Goal: Task Accomplishment & Management: Use online tool/utility

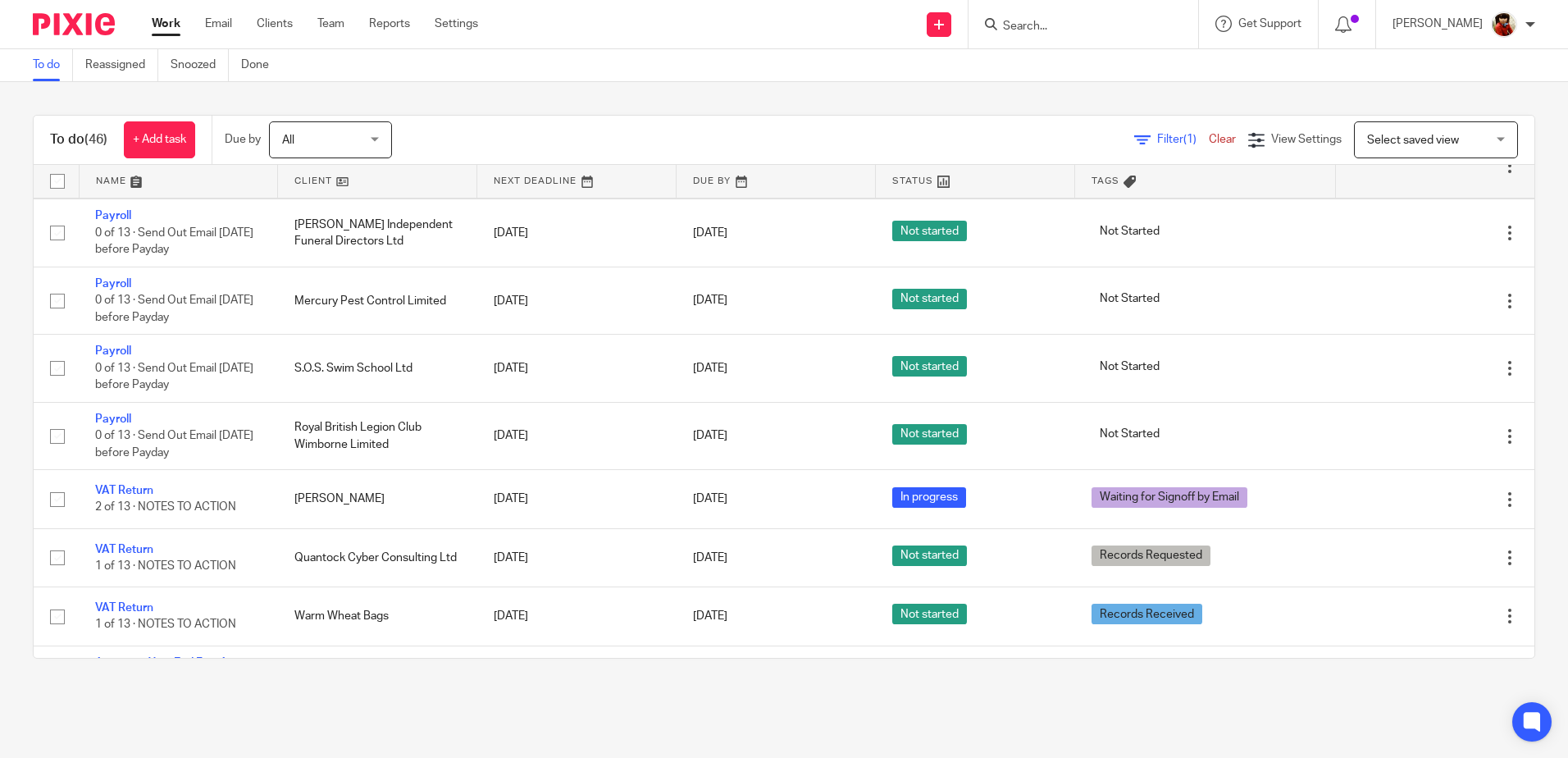
scroll to position [1886, 0]
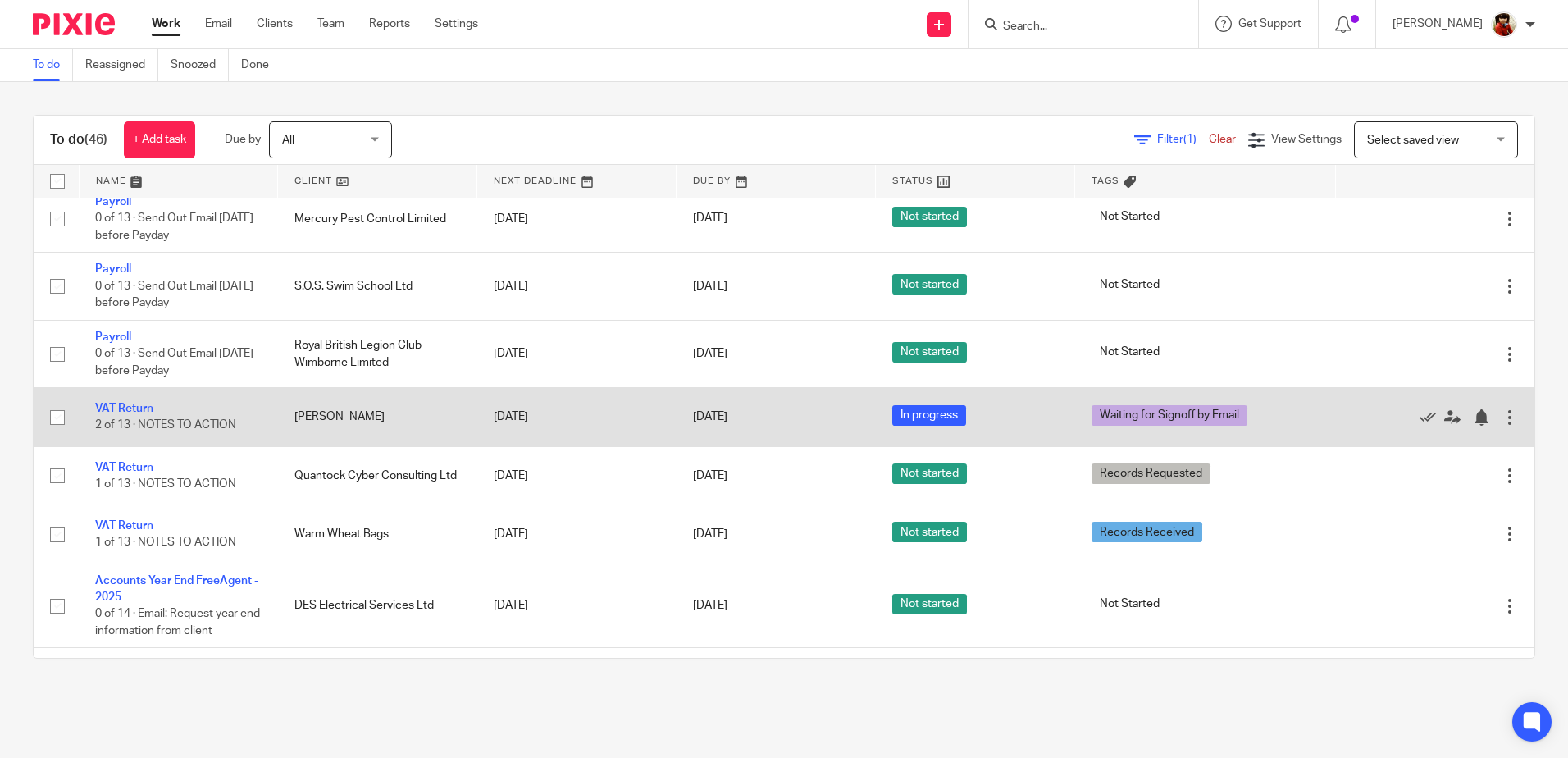
click at [129, 404] on link "VAT Return" at bounding box center [124, 407] width 58 height 11
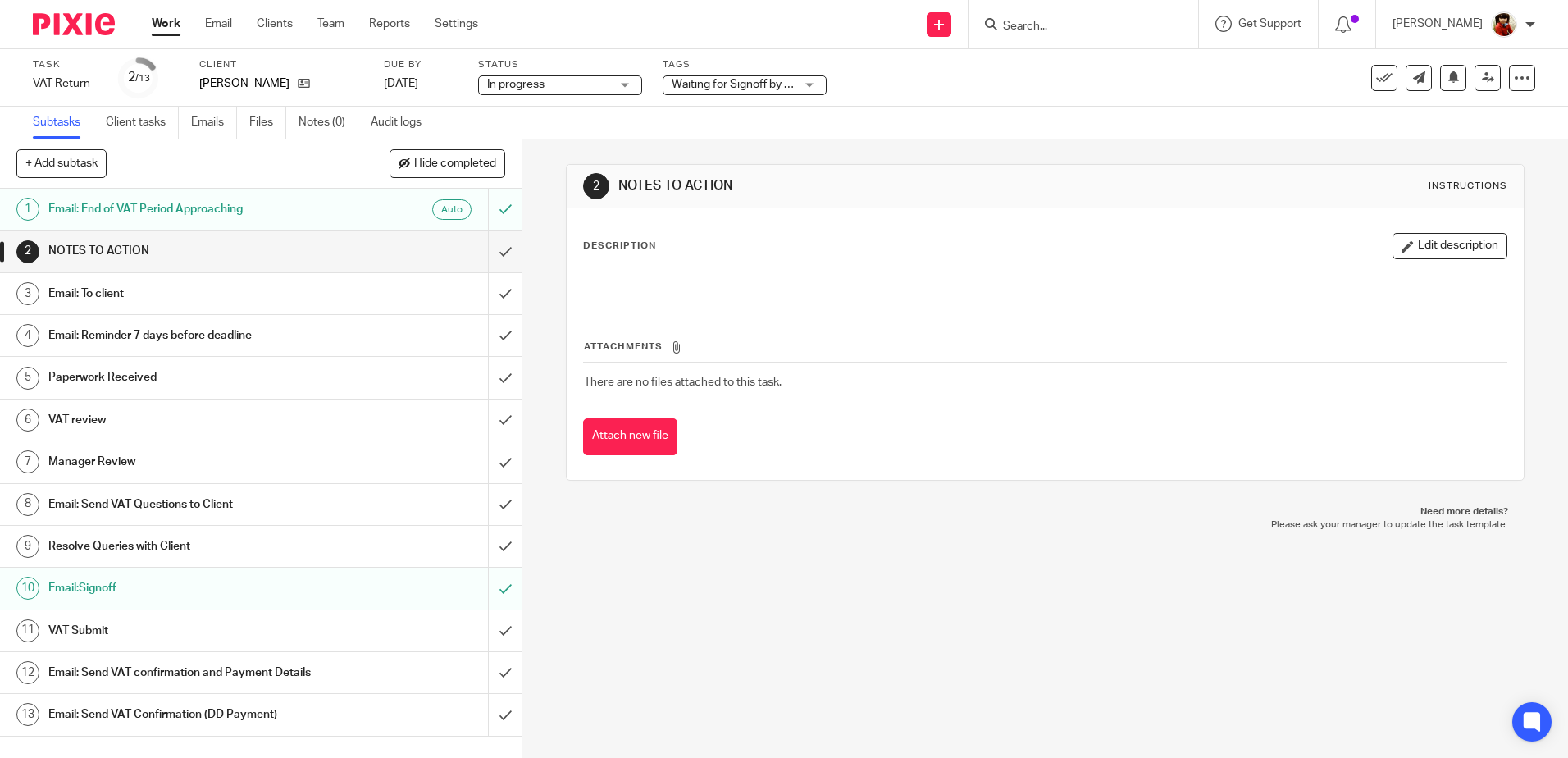
click at [95, 630] on h1 "VAT Submit" at bounding box center [190, 630] width 282 height 25
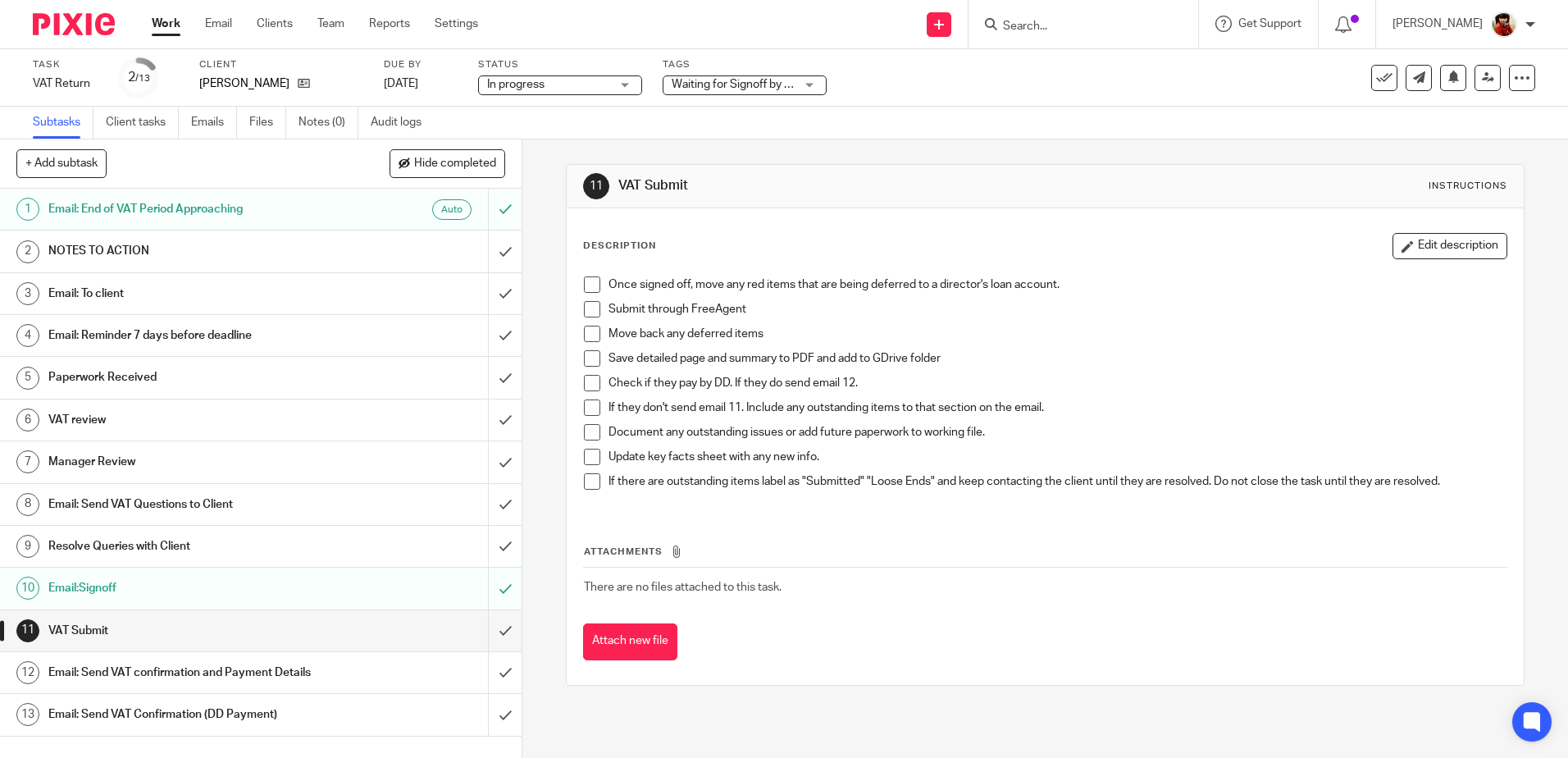
click at [584, 285] on span at bounding box center [591, 284] width 16 height 16
click at [590, 312] on span at bounding box center [591, 309] width 16 height 16
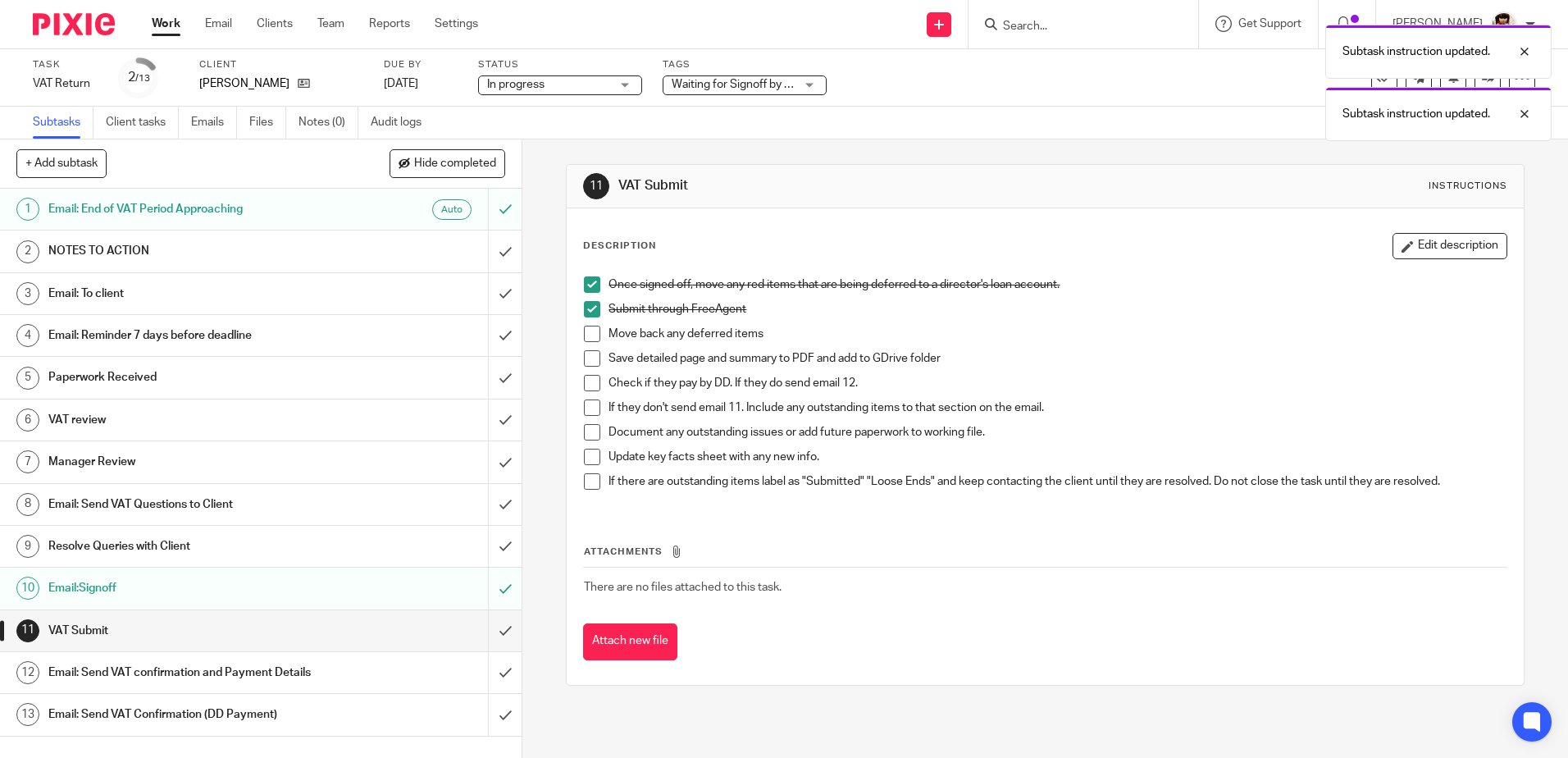
click at [585, 368] on li "Save detailed page and summary to PDF and add to GDrive folder" at bounding box center [1044, 362] width 921 height 25
click at [589, 359] on span at bounding box center [591, 358] width 16 height 16
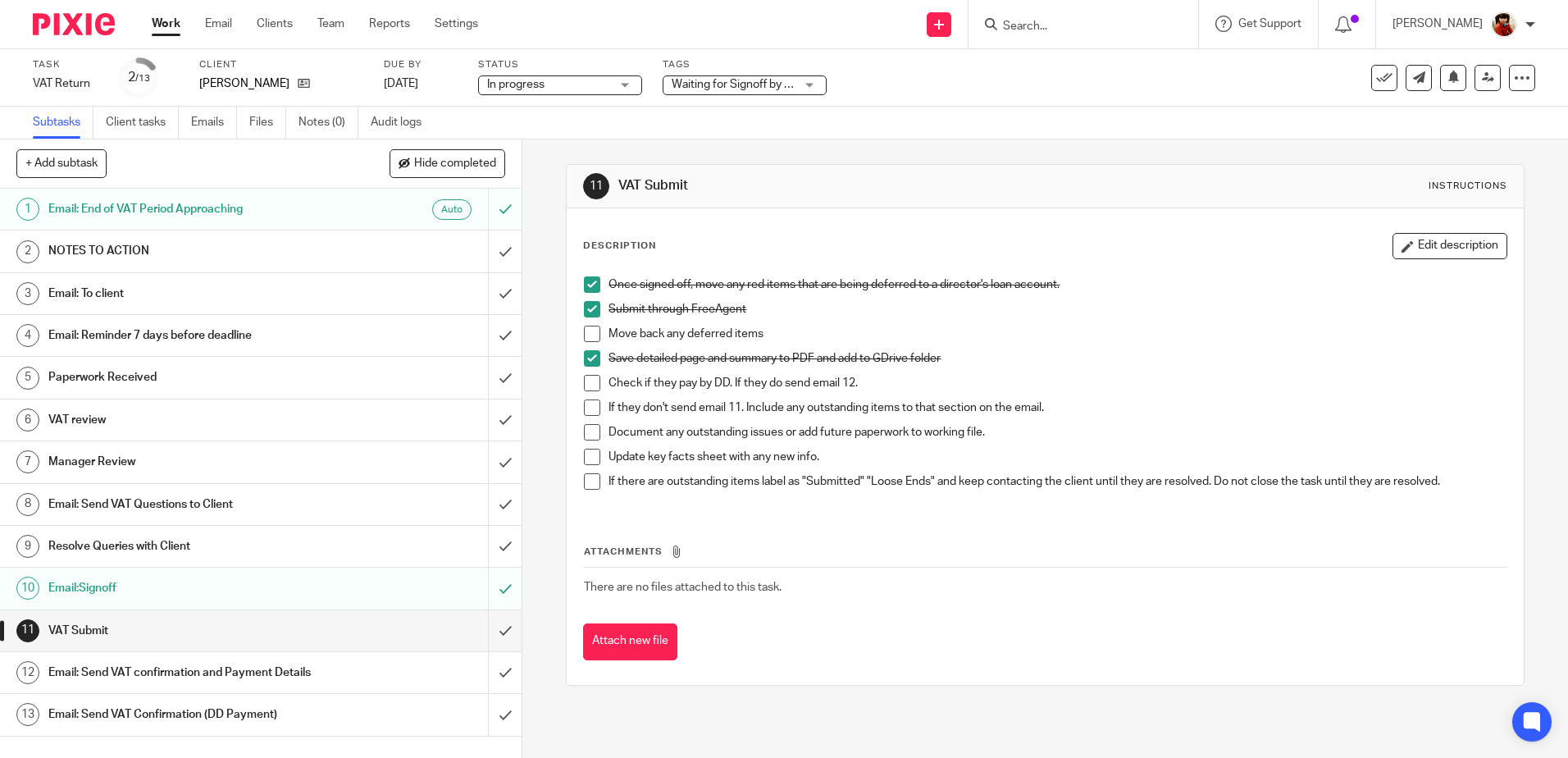
click at [177, 668] on h1 "Email: Send VAT confirmation and Payment Details" at bounding box center [190, 672] width 282 height 25
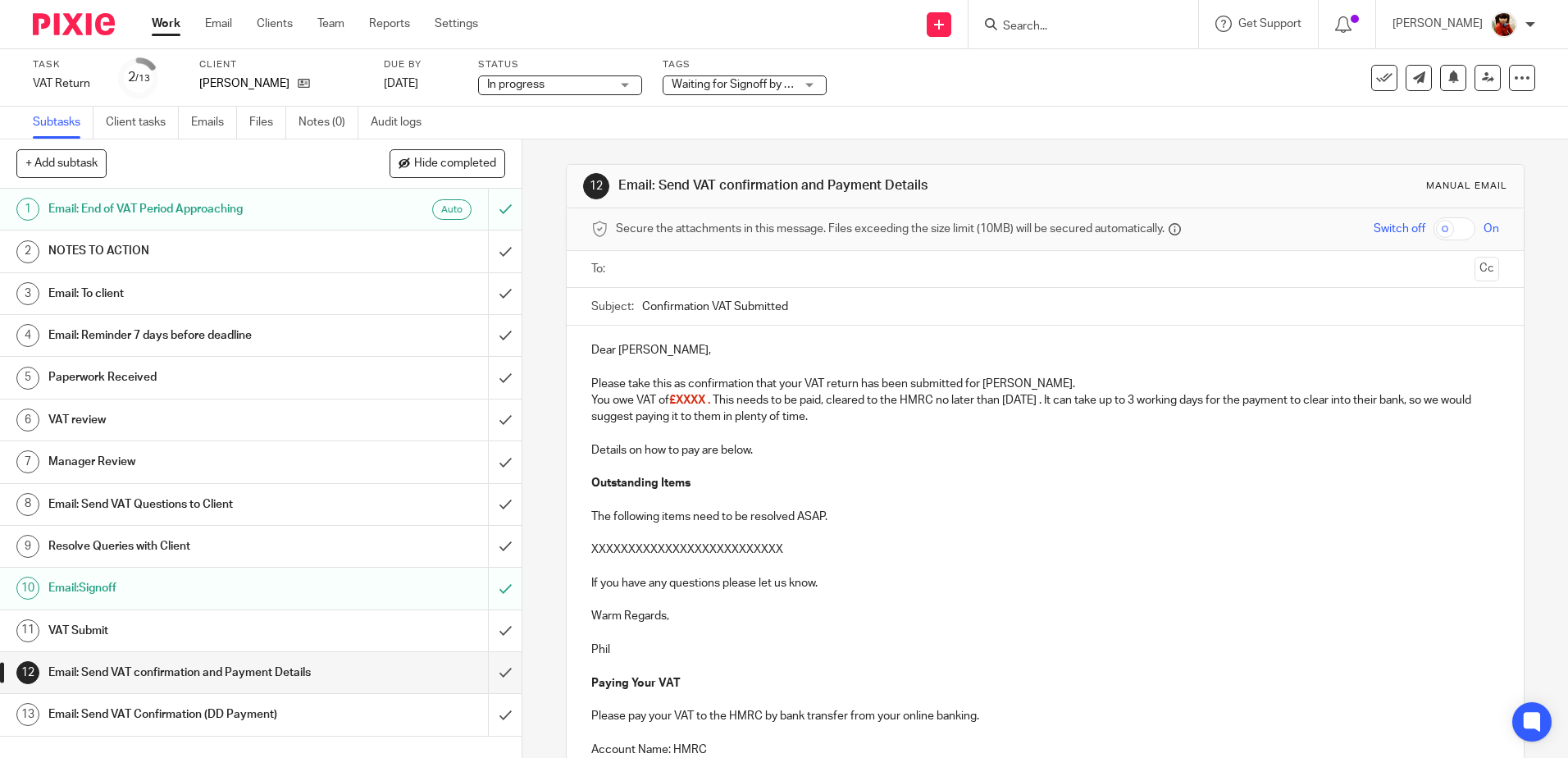
scroll to position [82, 0]
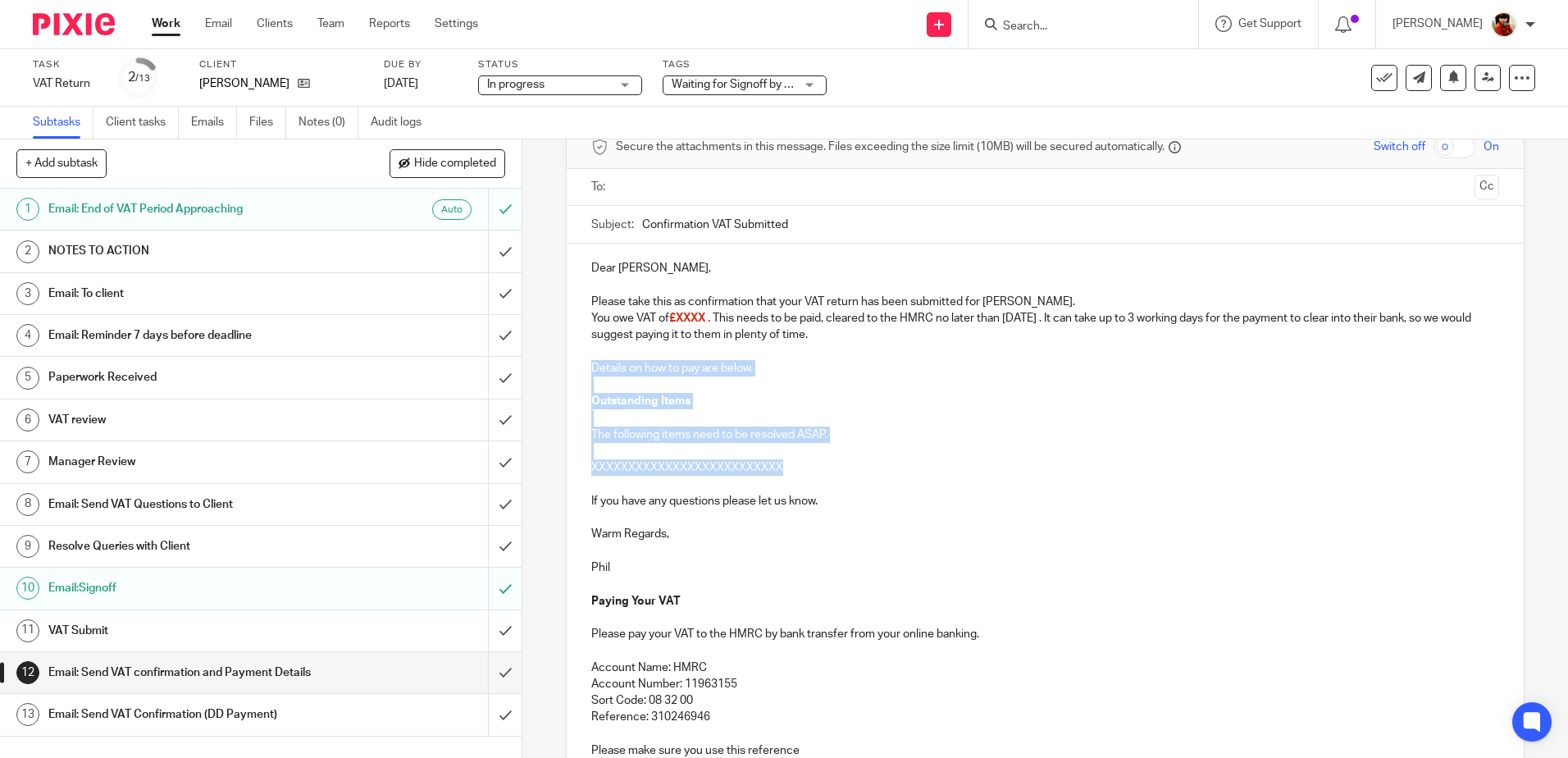
drag, startPoint x: 807, startPoint y: 464, endPoint x: 579, endPoint y: 373, distance: 245.5
click at [579, 373] on div "Dear Martin, Please take this as confirmation that your VAT return has been sub…" at bounding box center [1045, 507] width 956 height 527
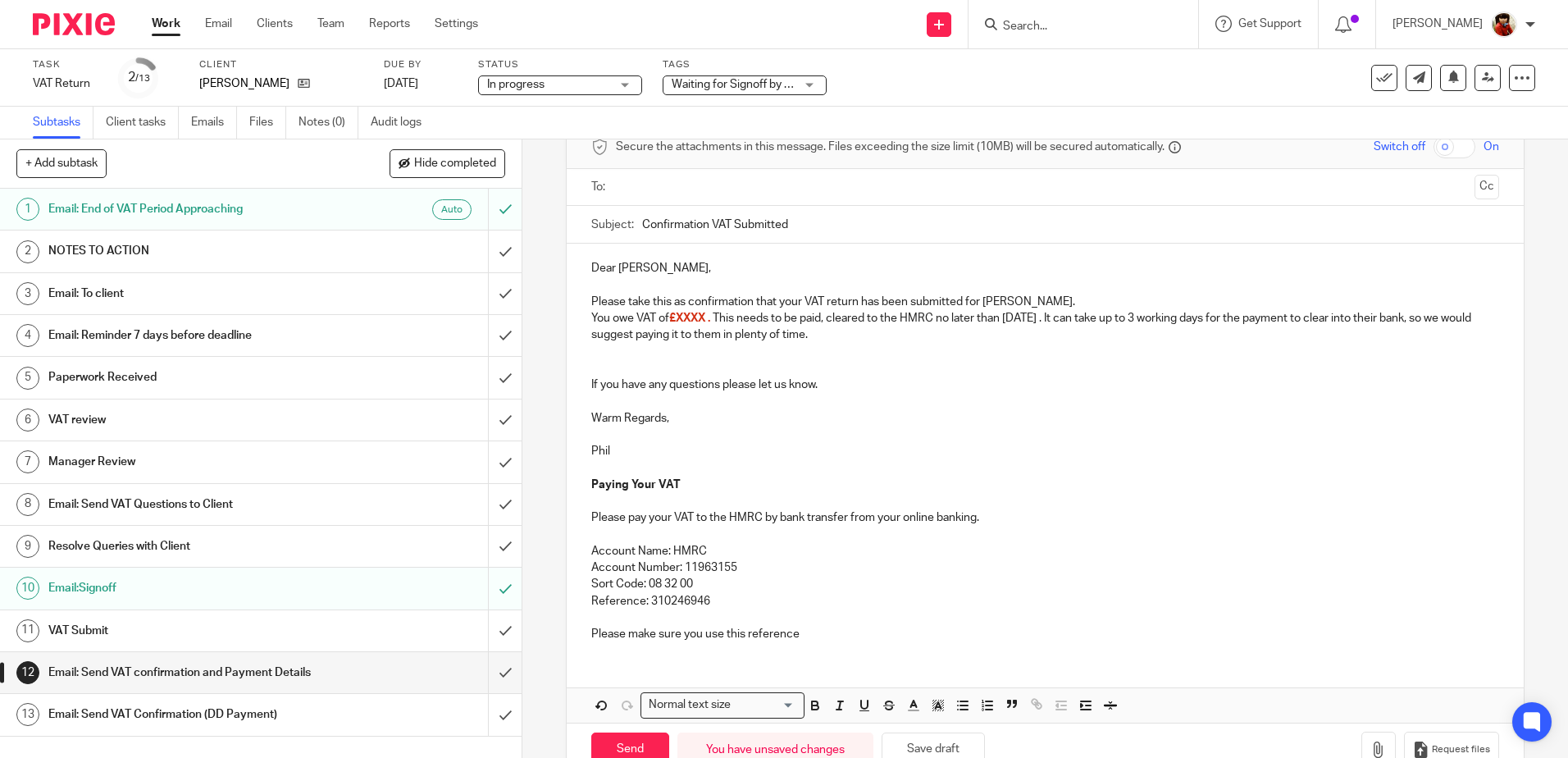
scroll to position [0, 0]
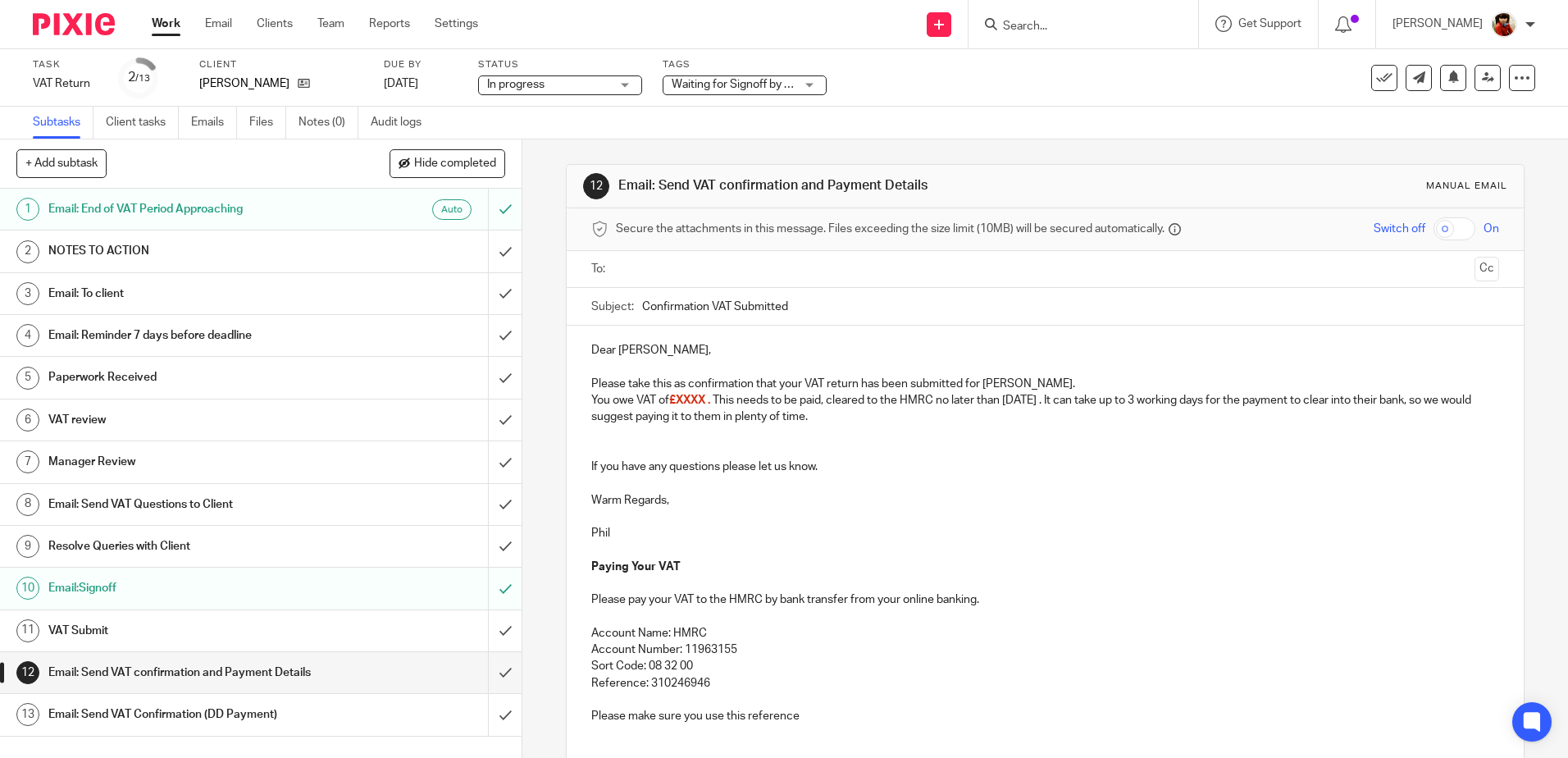
drag, startPoint x: 848, startPoint y: 419, endPoint x: 576, endPoint y: 399, distance: 272.7
click at [576, 399] on div "Dear Martin, Please take this as confirmation that your VAT return has been sub…" at bounding box center [1045, 531] width 956 height 411
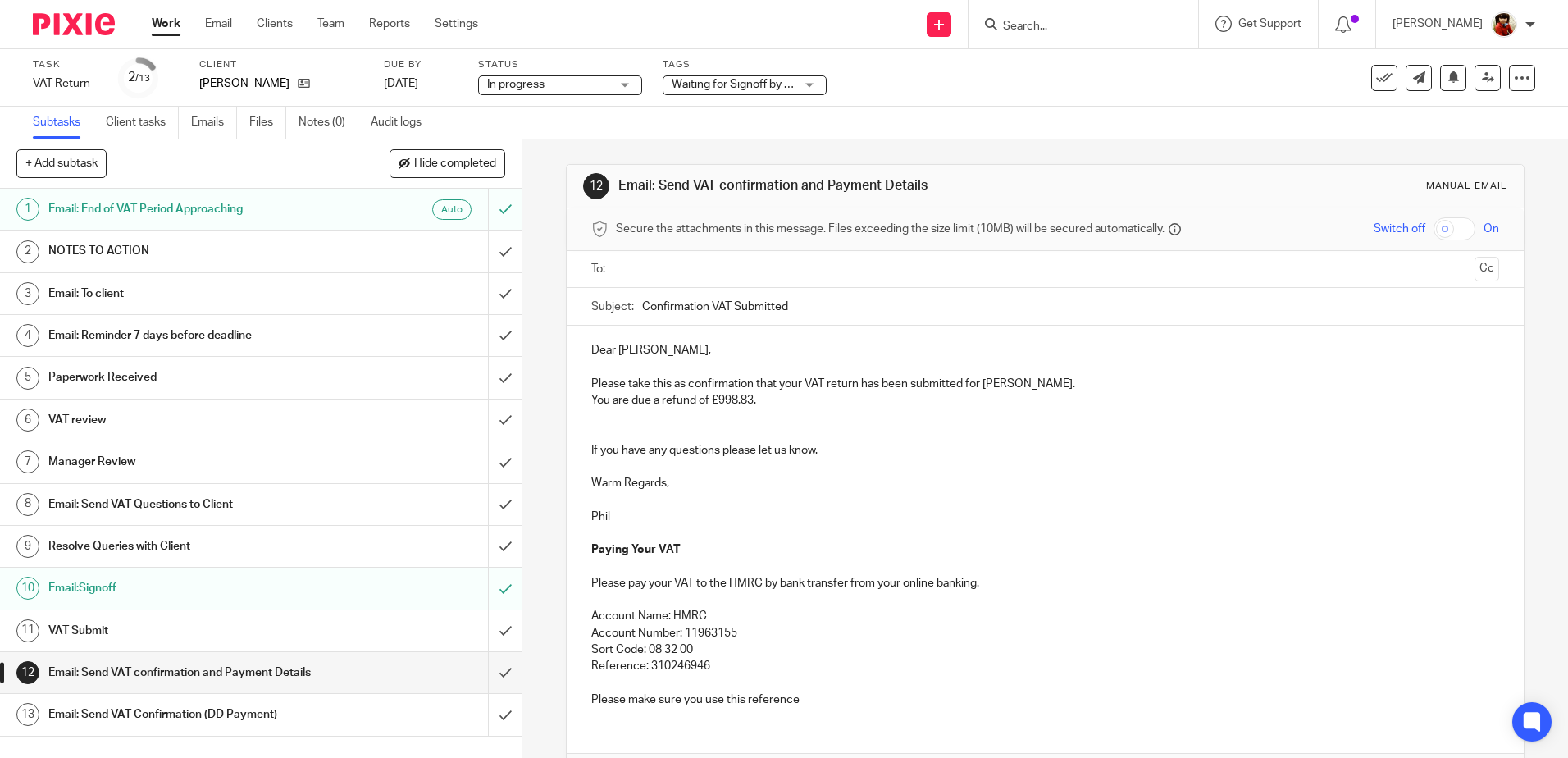
click at [657, 262] on input "text" at bounding box center [1045, 270] width 846 height 19
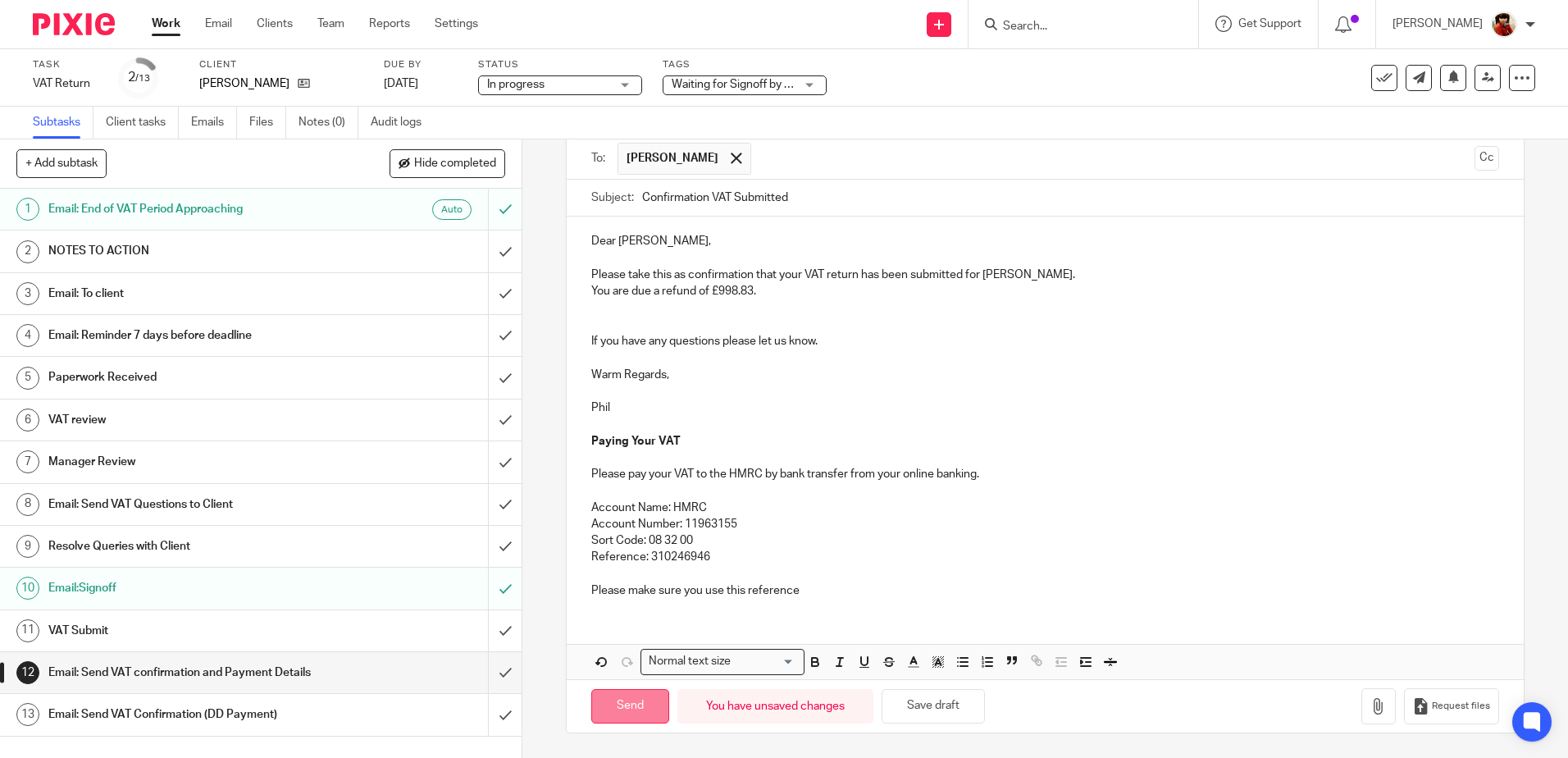
click at [630, 708] on input "Send" at bounding box center [630, 706] width 78 height 35
type input "Sent"
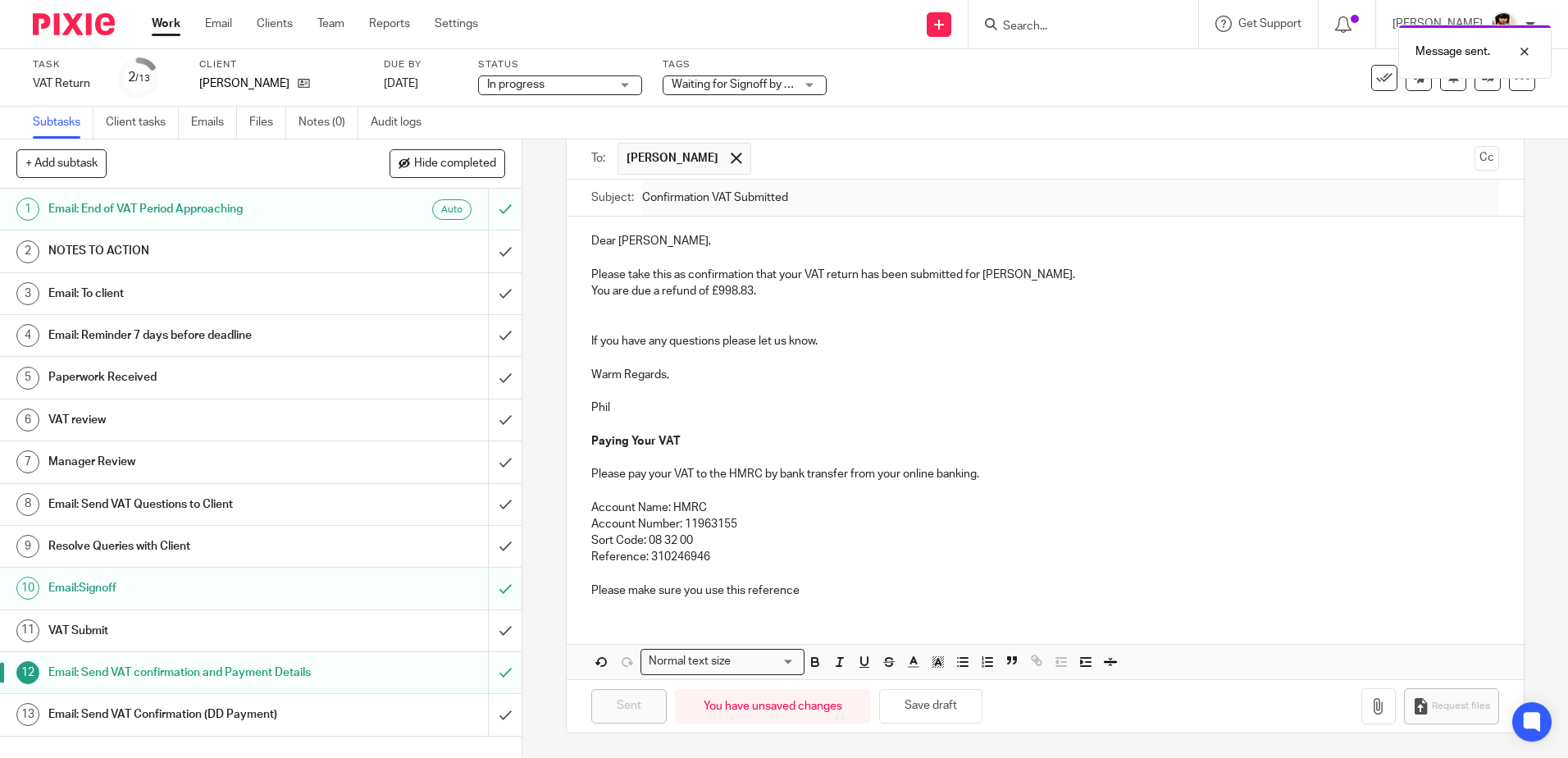
scroll to position [0, 0]
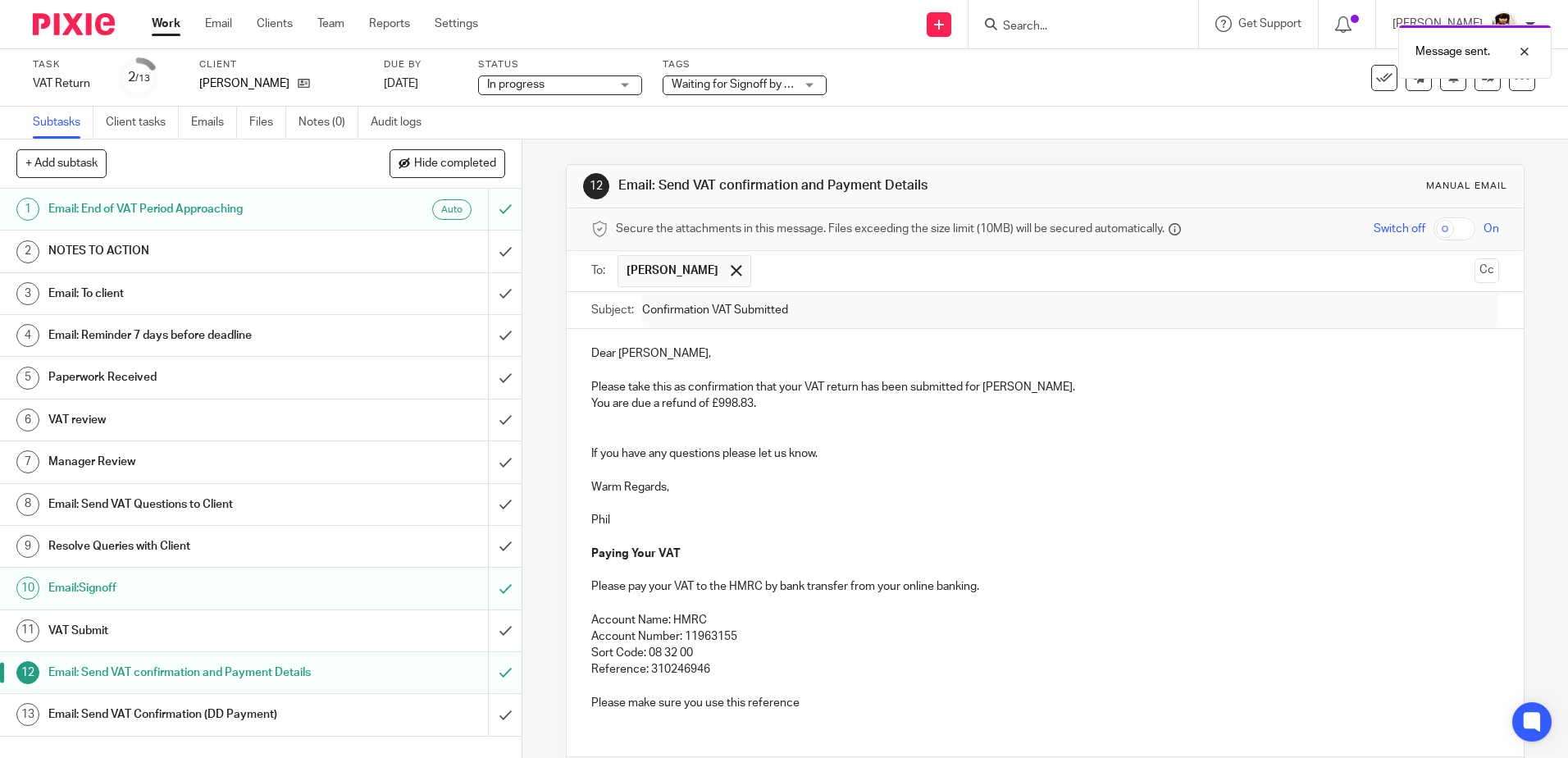
click at [808, 83] on div "Waiting for Signoff by Email" at bounding box center [744, 85] width 164 height 20
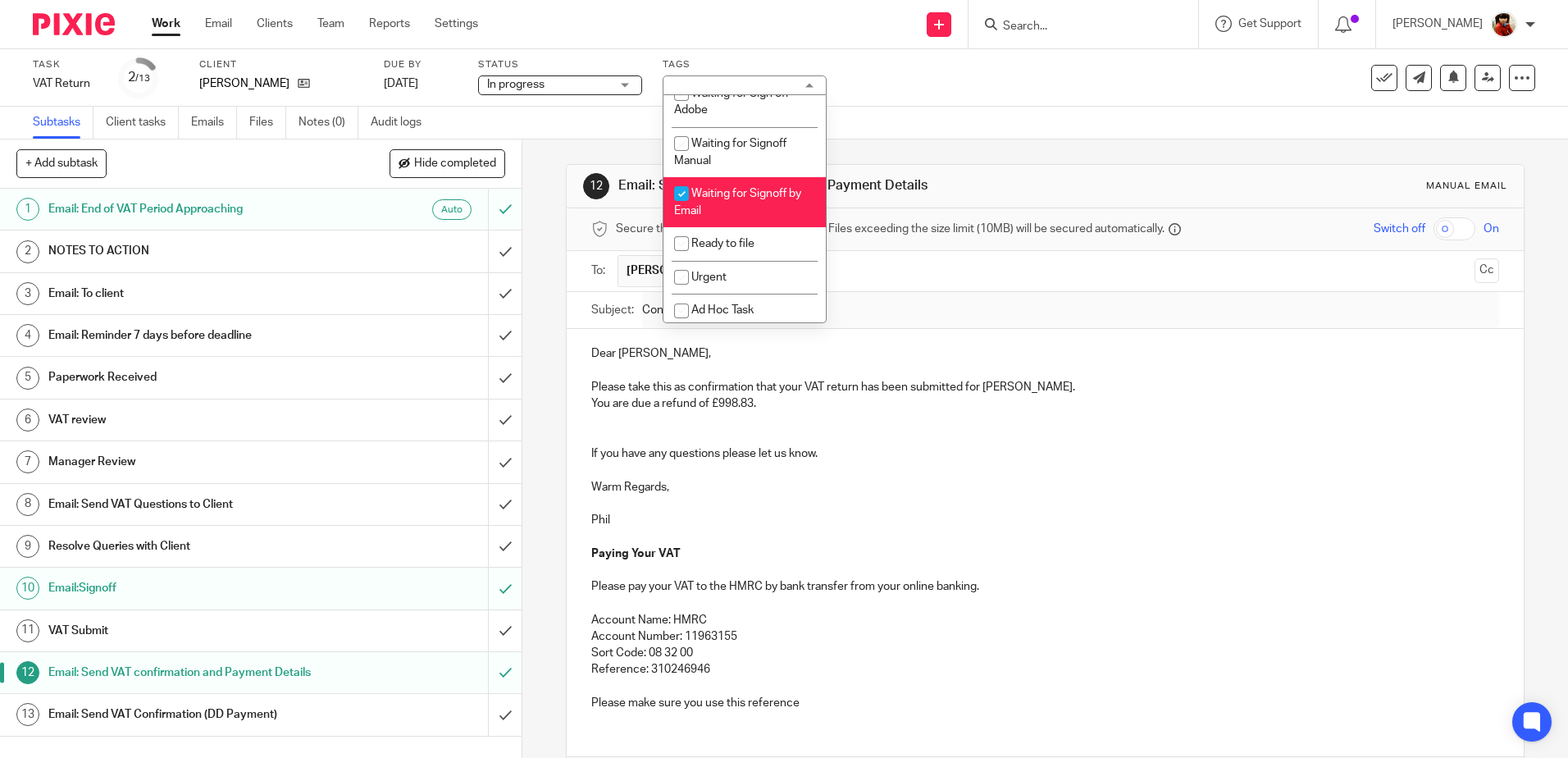
scroll to position [260, 0]
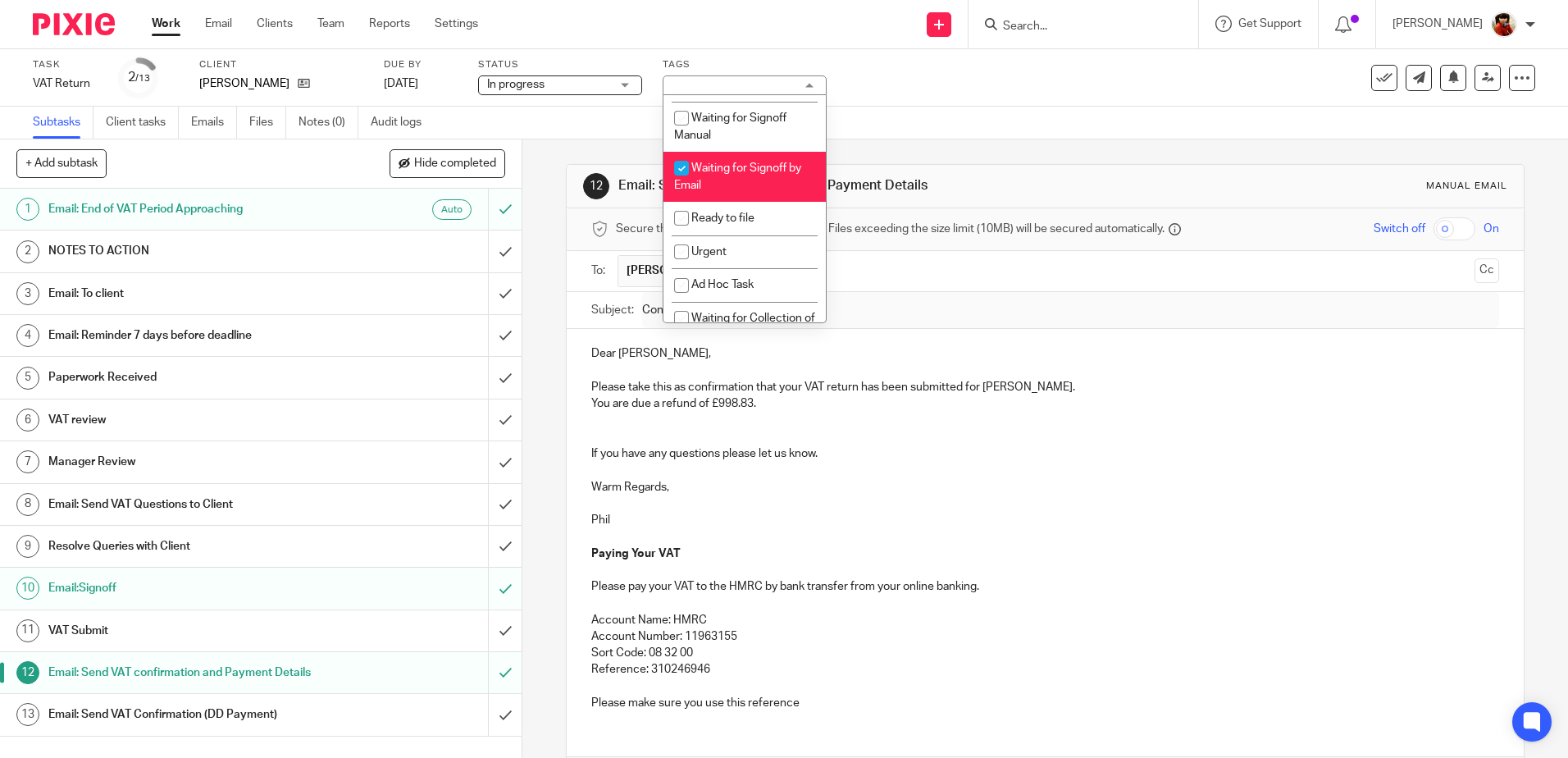
click at [678, 168] on input "checkbox" at bounding box center [681, 168] width 31 height 31
checkbox input "false"
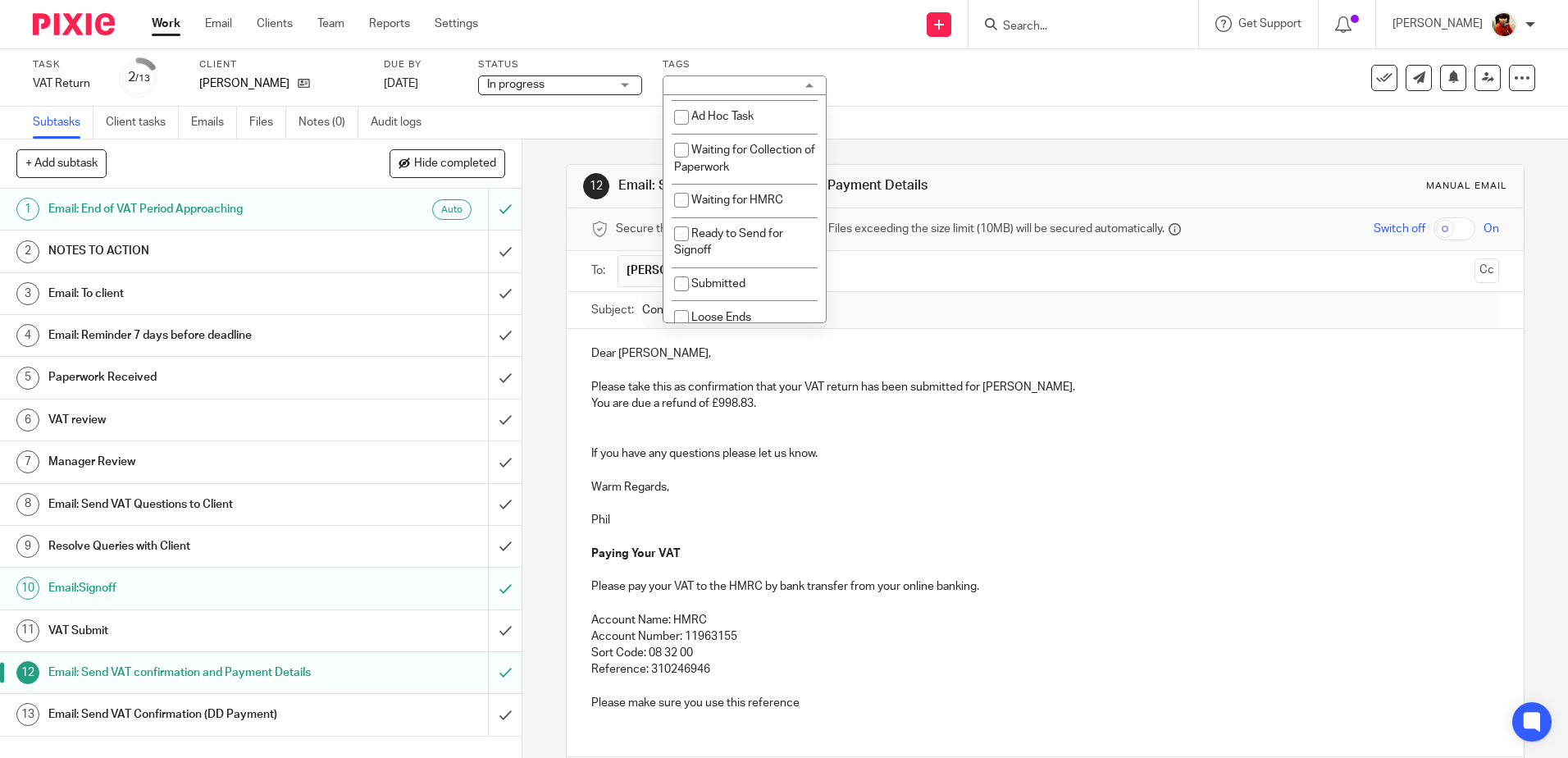
scroll to position [440, 0]
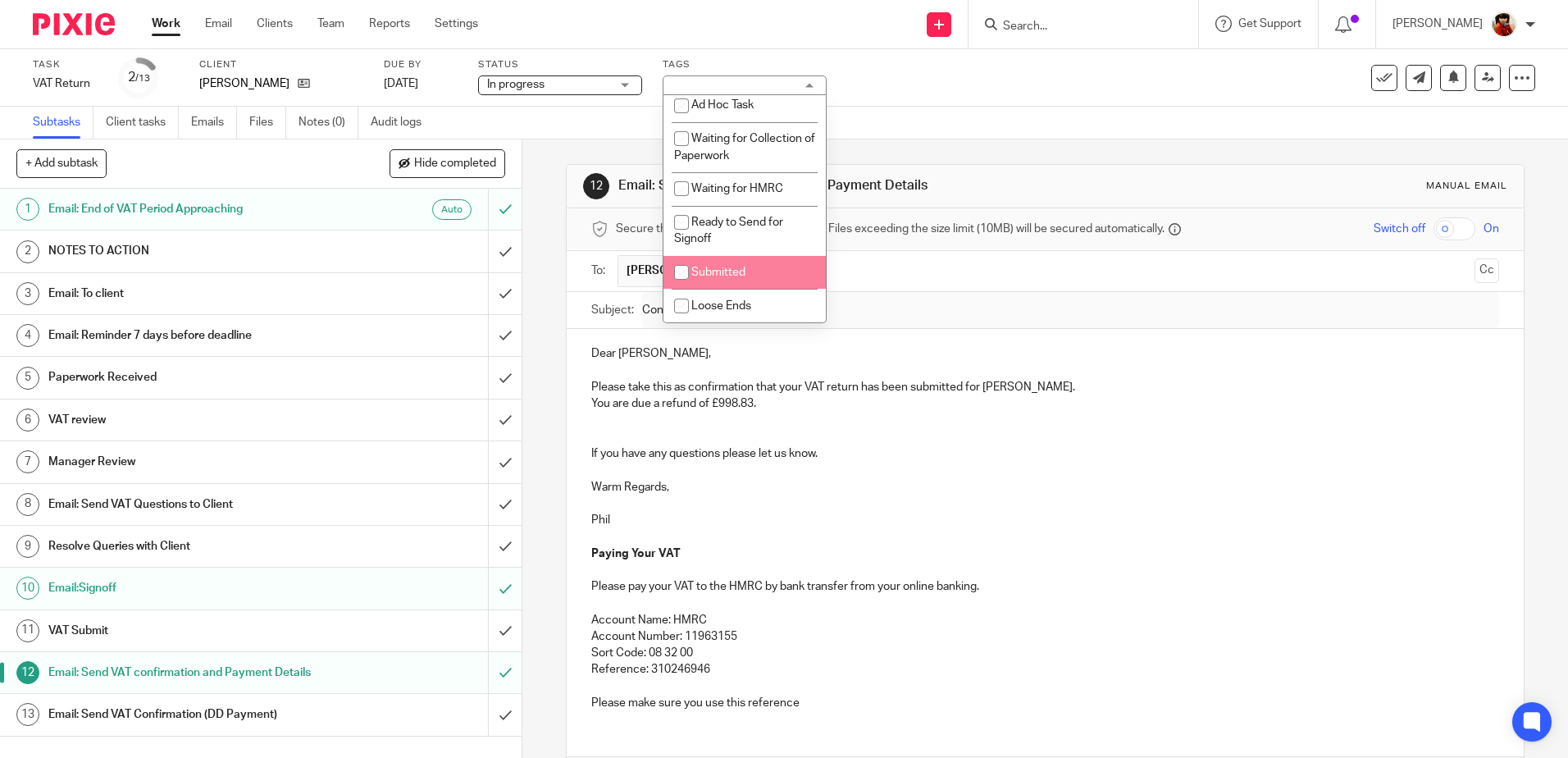
click at [689, 271] on input "checkbox" at bounding box center [681, 272] width 31 height 31
checkbox input "true"
click at [942, 74] on div "Task VAT Return Save VAT Return 2 /13 Client Bailey, Martin Due by 6 Oct 2025 S…" at bounding box center [659, 77] width 1252 height 39
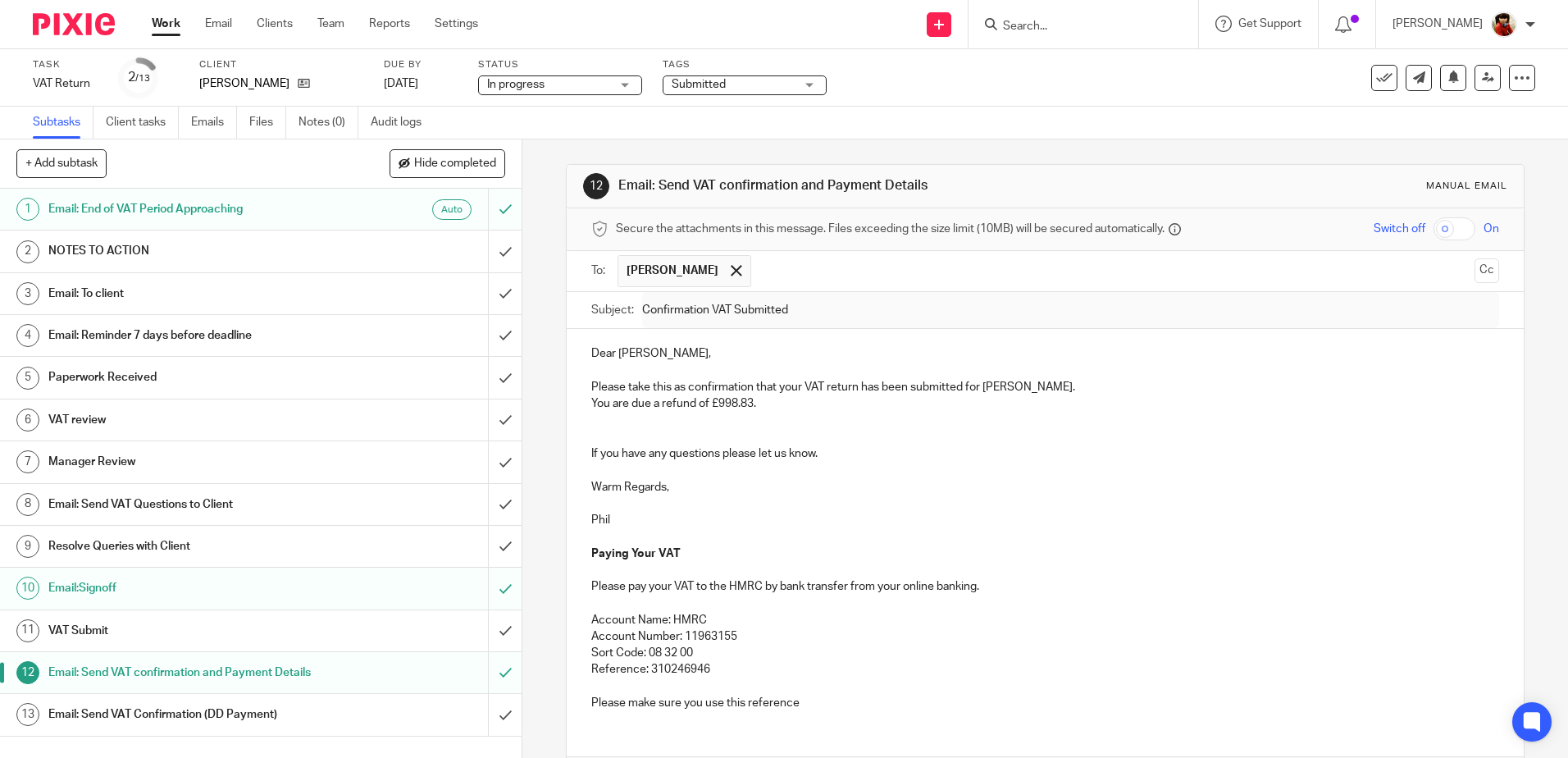
scroll to position [82, 0]
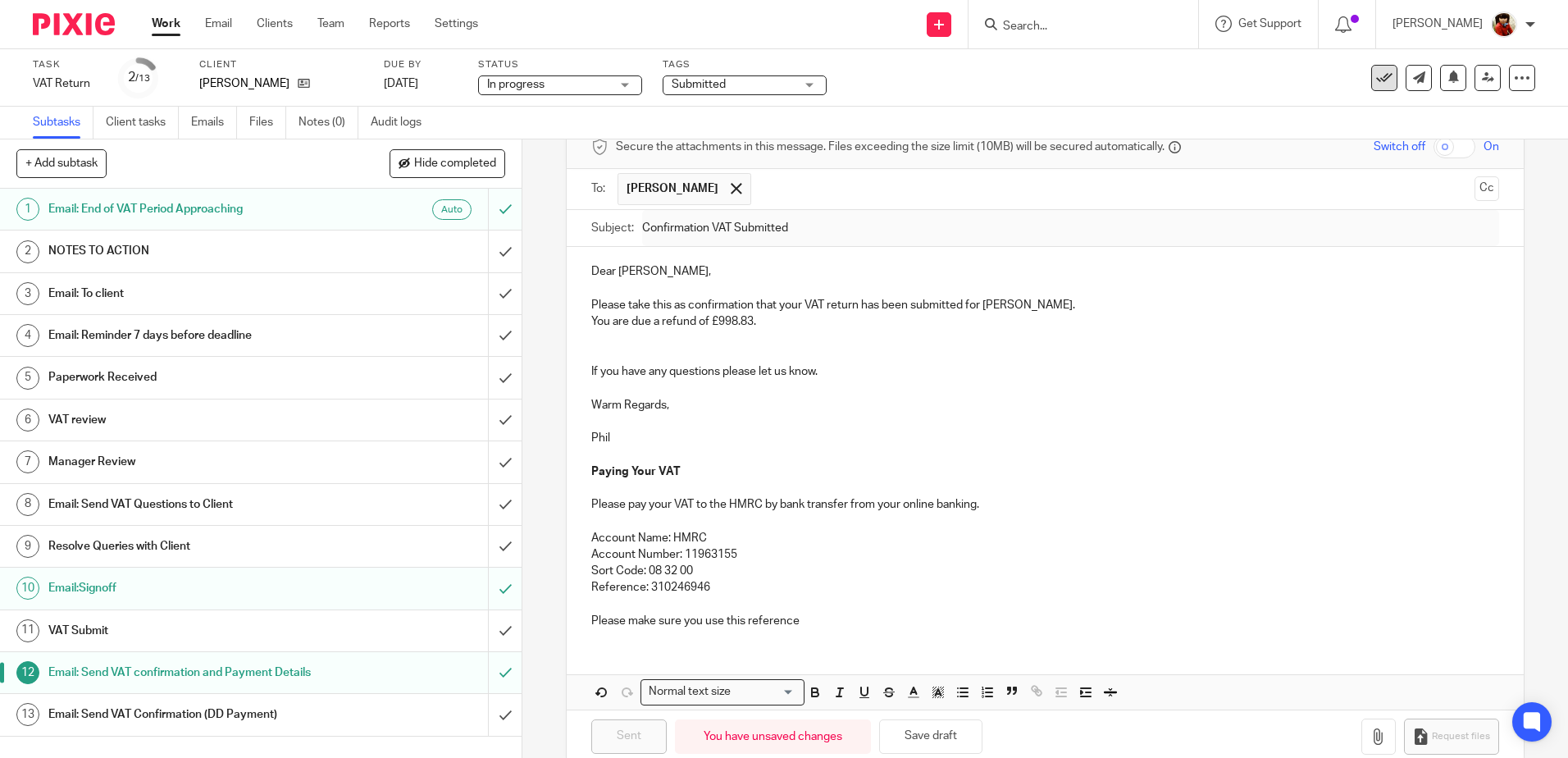
click at [1376, 77] on icon at bounding box center [1383, 77] width 16 height 16
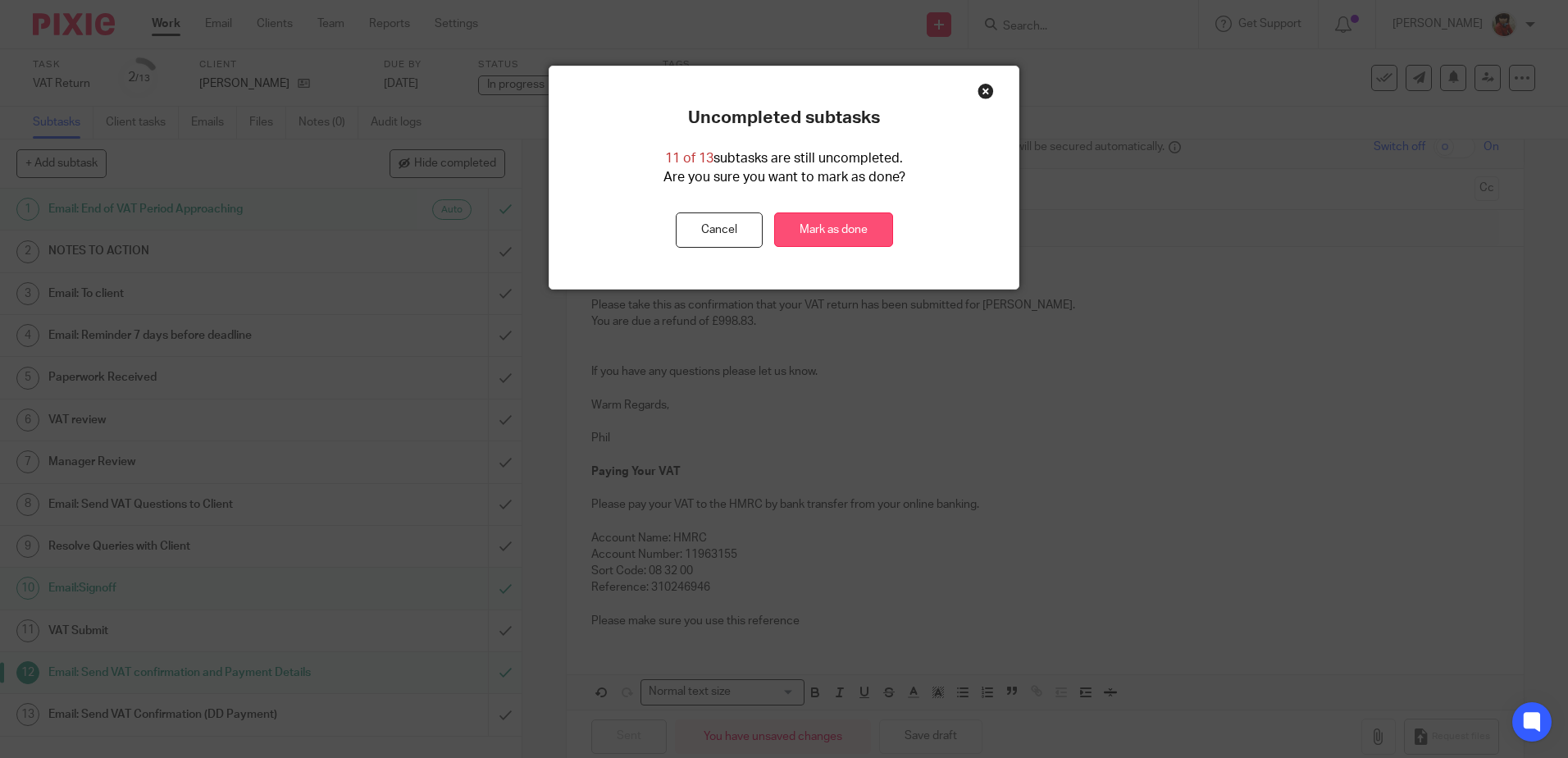
click at [817, 231] on link "Mark as done" at bounding box center [834, 230] width 119 height 35
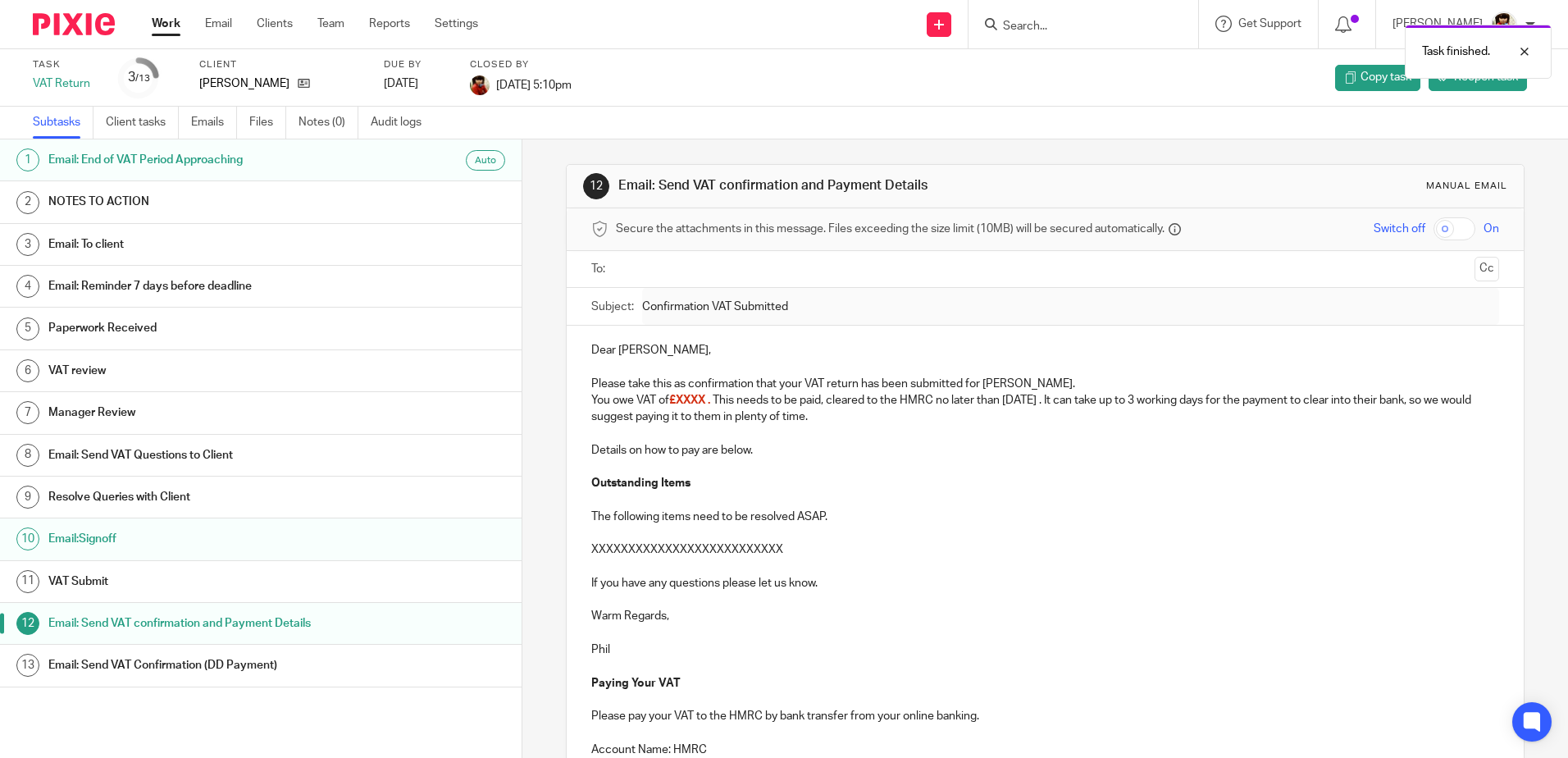
click at [171, 19] on link "Work" at bounding box center [166, 23] width 29 height 16
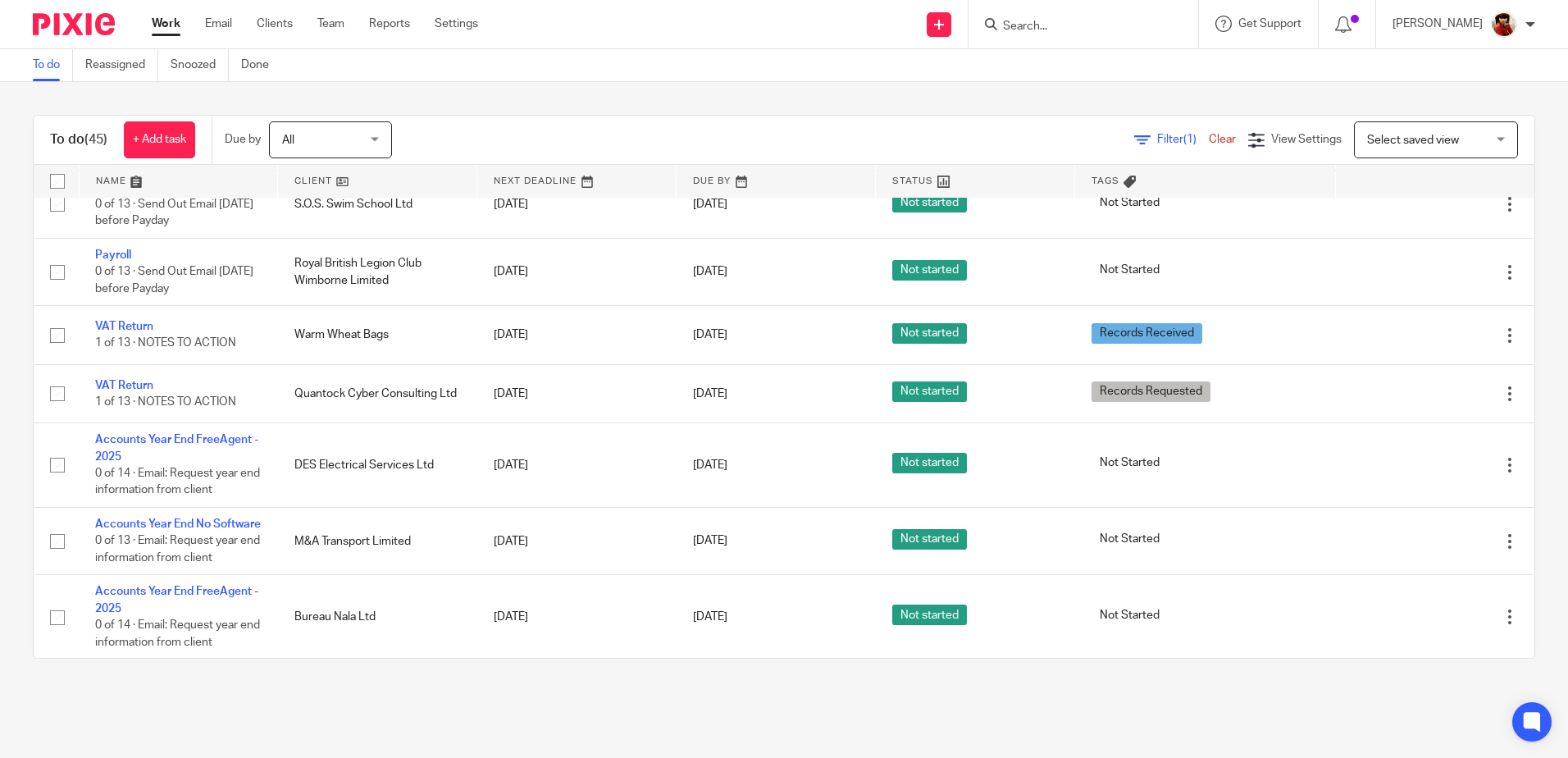
scroll to position [1558, 0]
